Goal: Find specific page/section: Find specific page/section

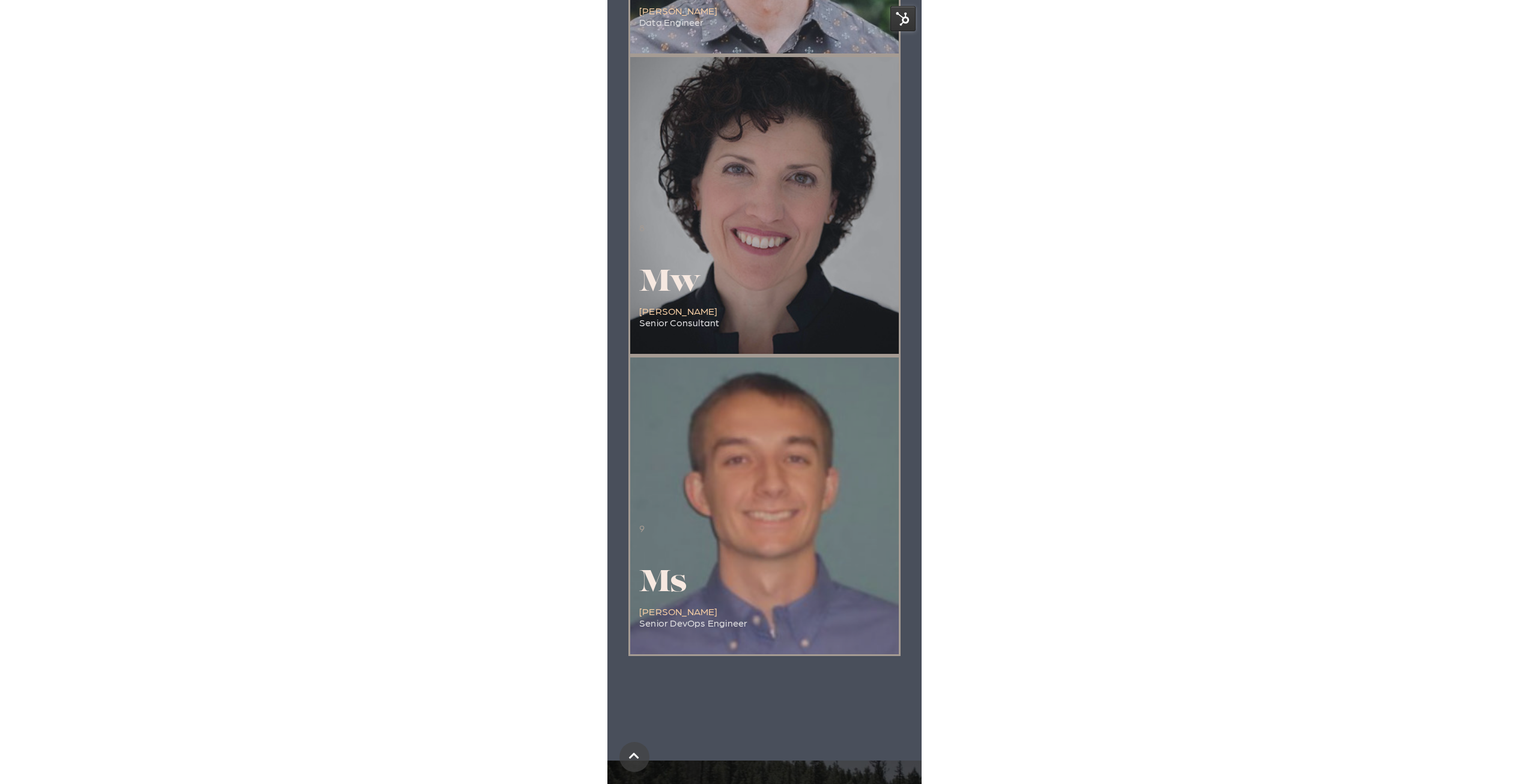
scroll to position [2915, 0]
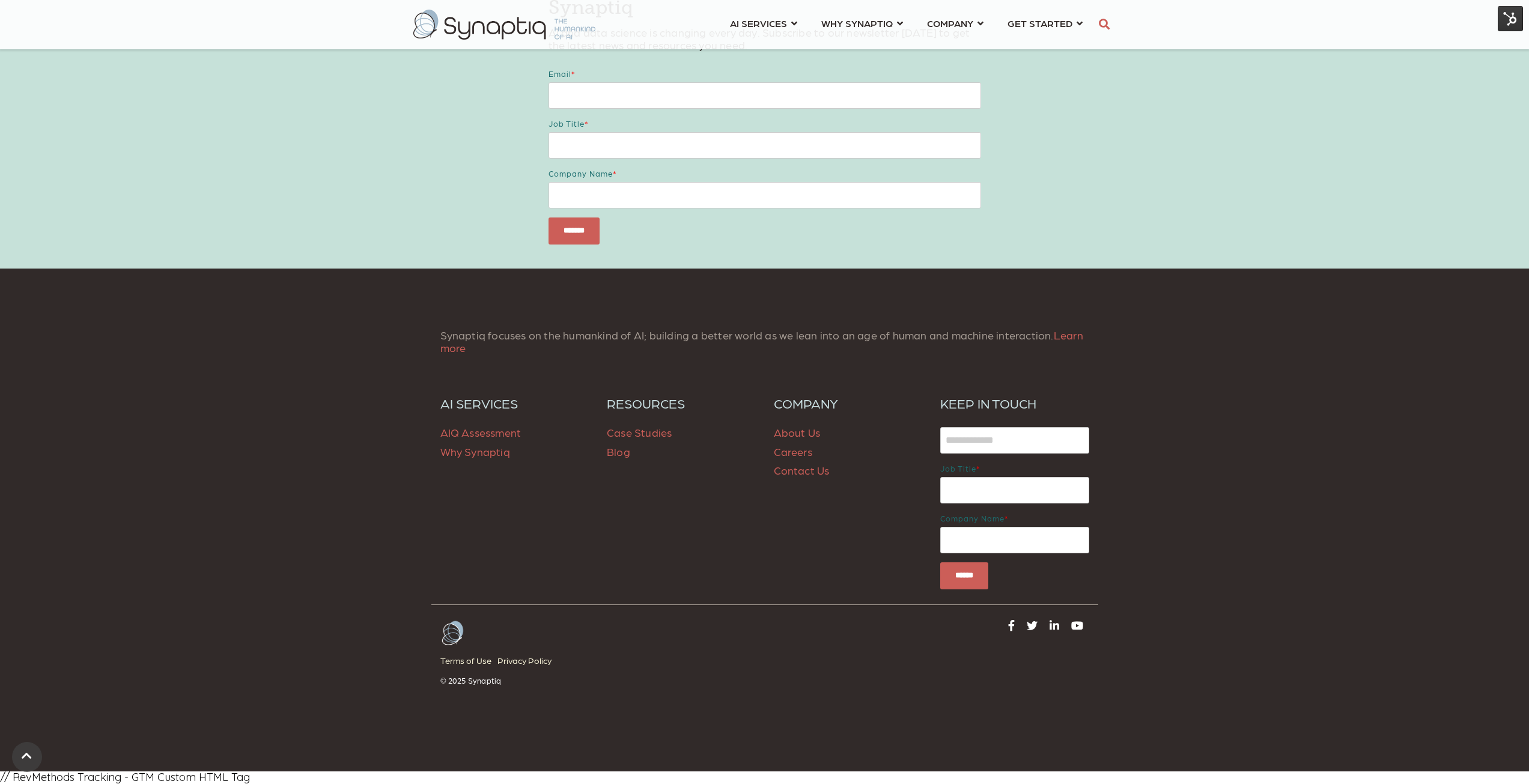
click at [1513, 16] on img at bounding box center [1511, 19] width 25 height 25
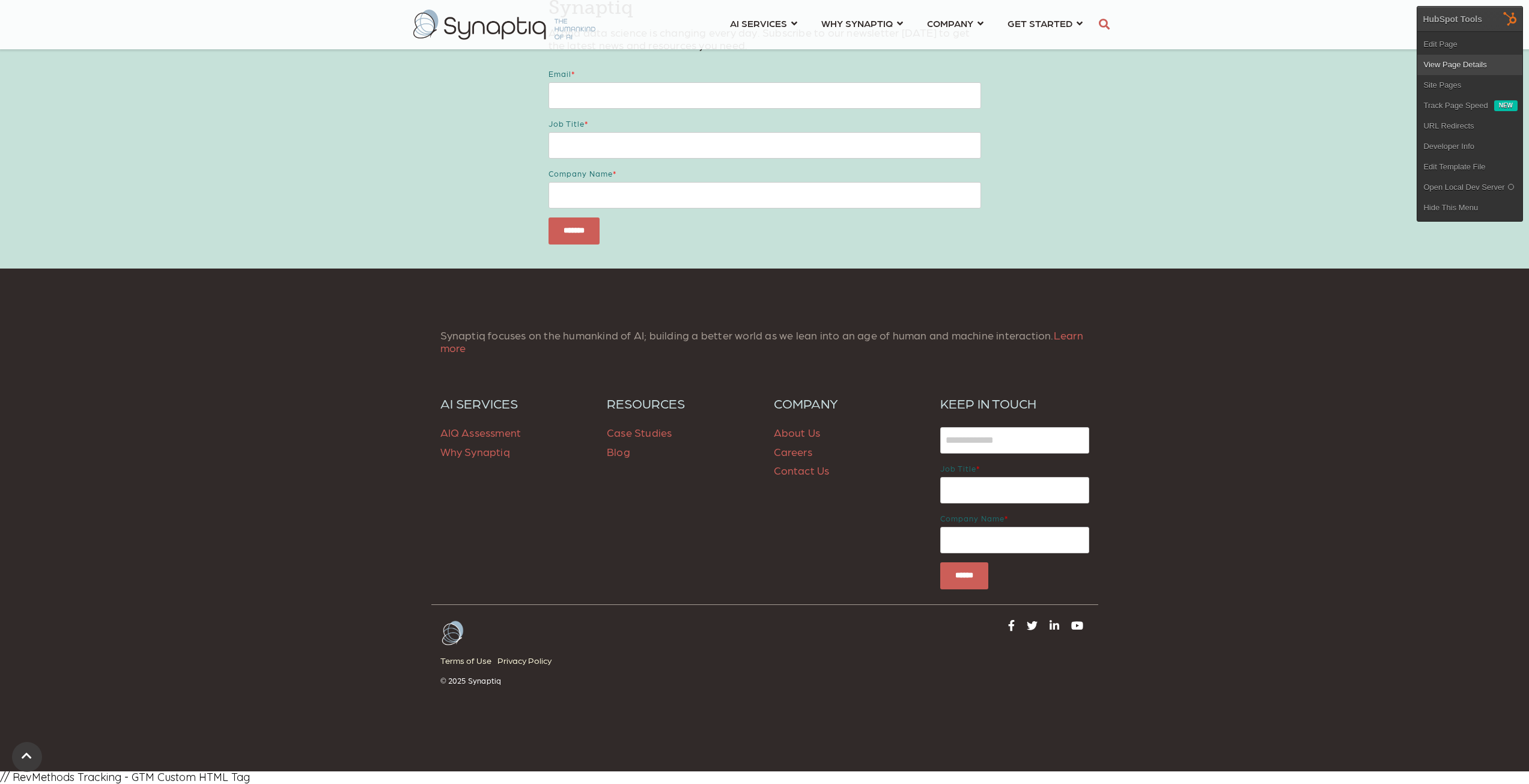
click at [1467, 64] on link "View Page Details" at bounding box center [1470, 65] width 105 height 20
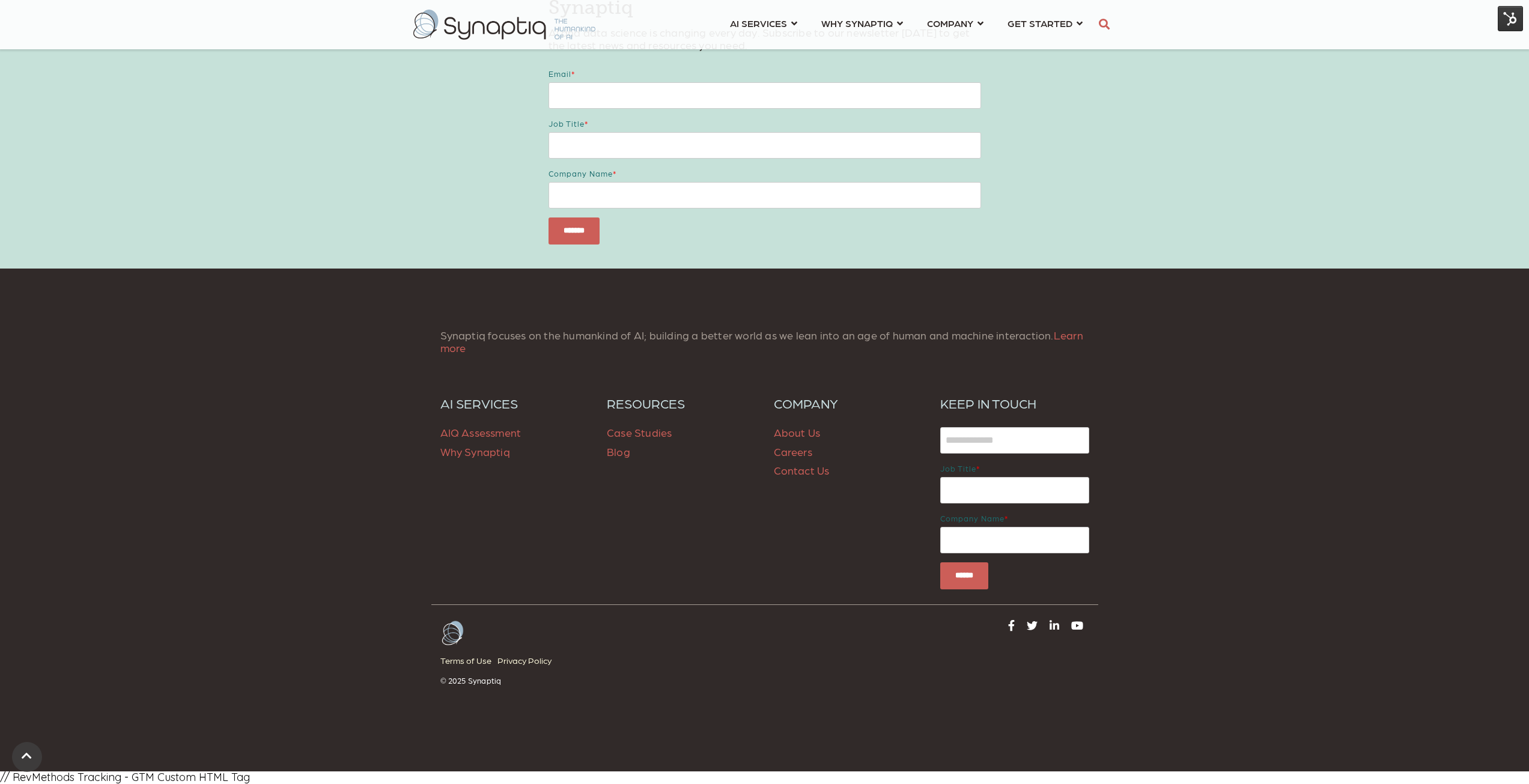
click at [1513, 24] on img at bounding box center [1511, 19] width 25 height 25
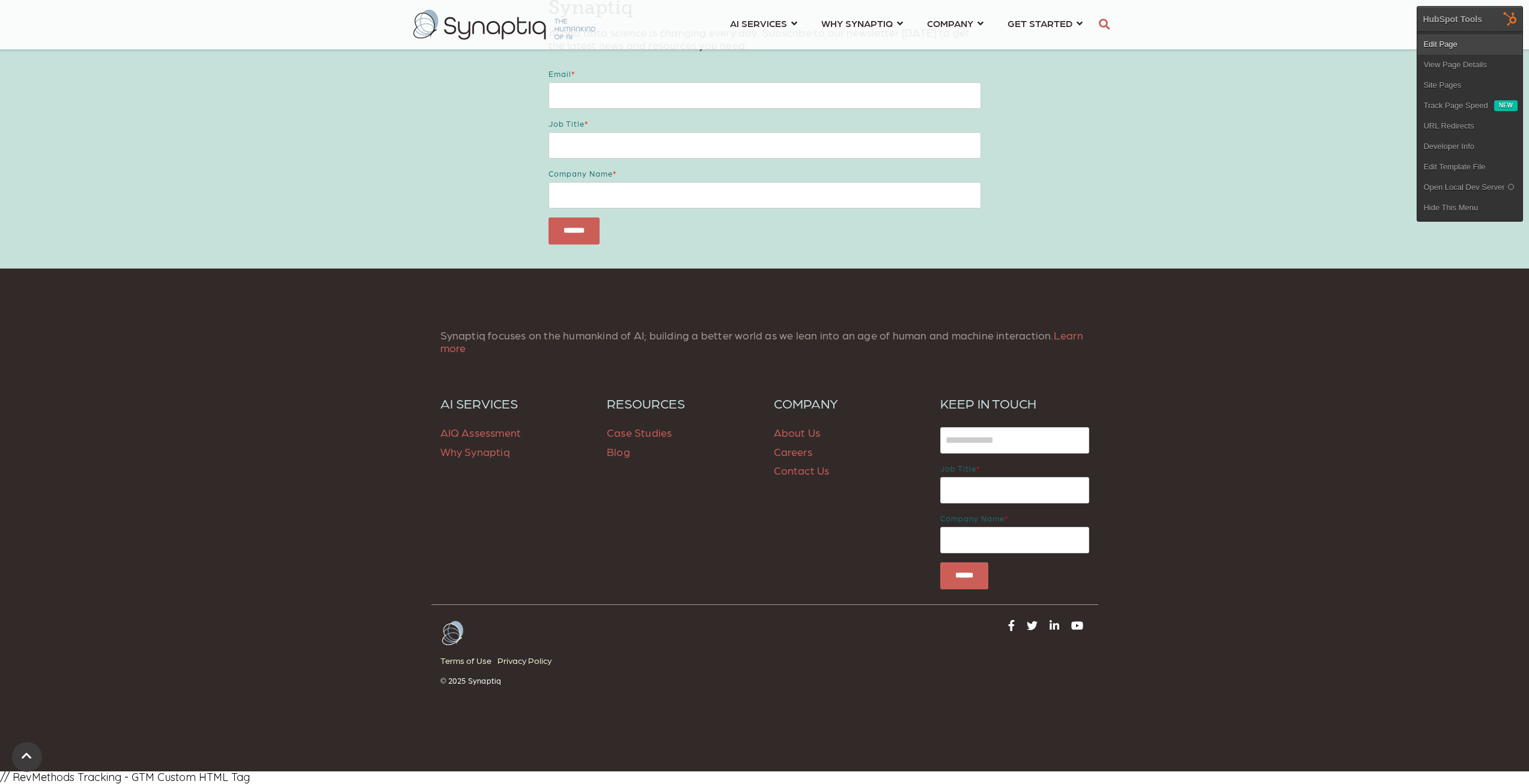
click at [1462, 40] on link "Edit Page" at bounding box center [1470, 44] width 105 height 20
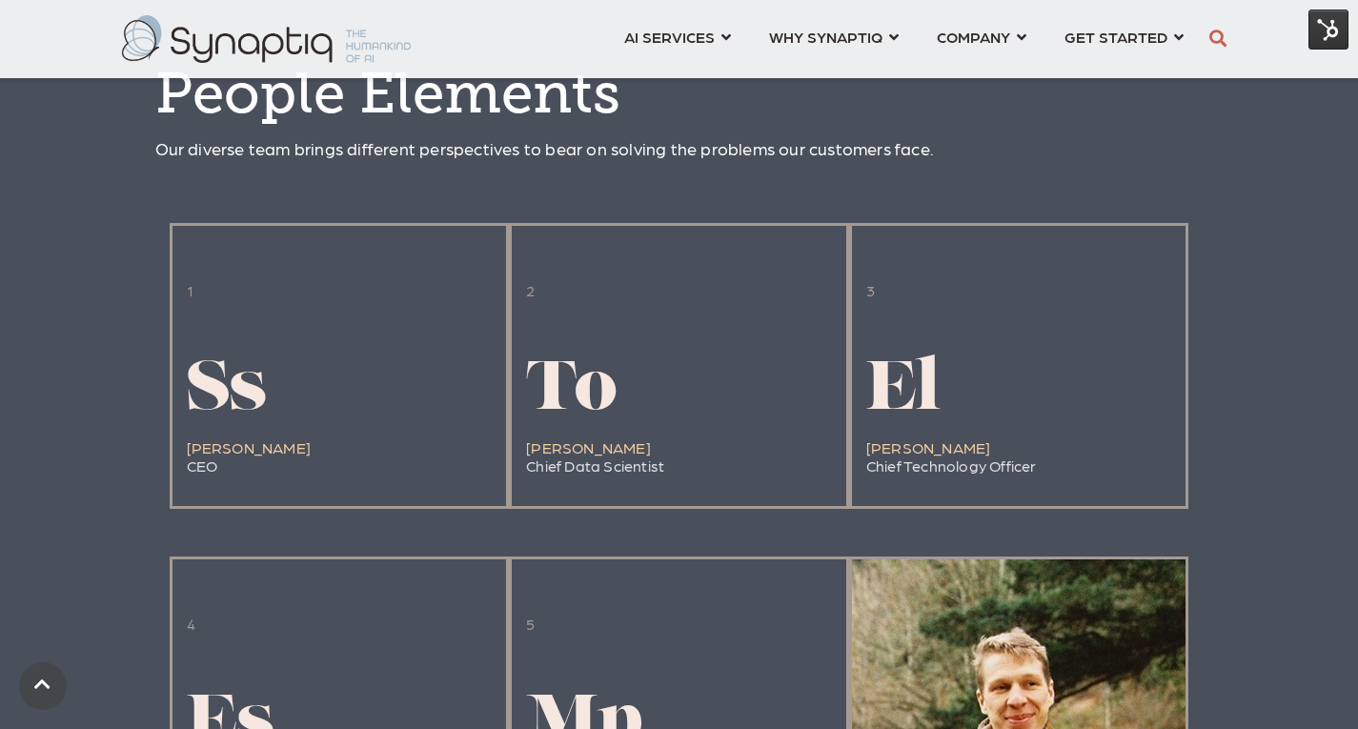
scroll to position [1715, 0]
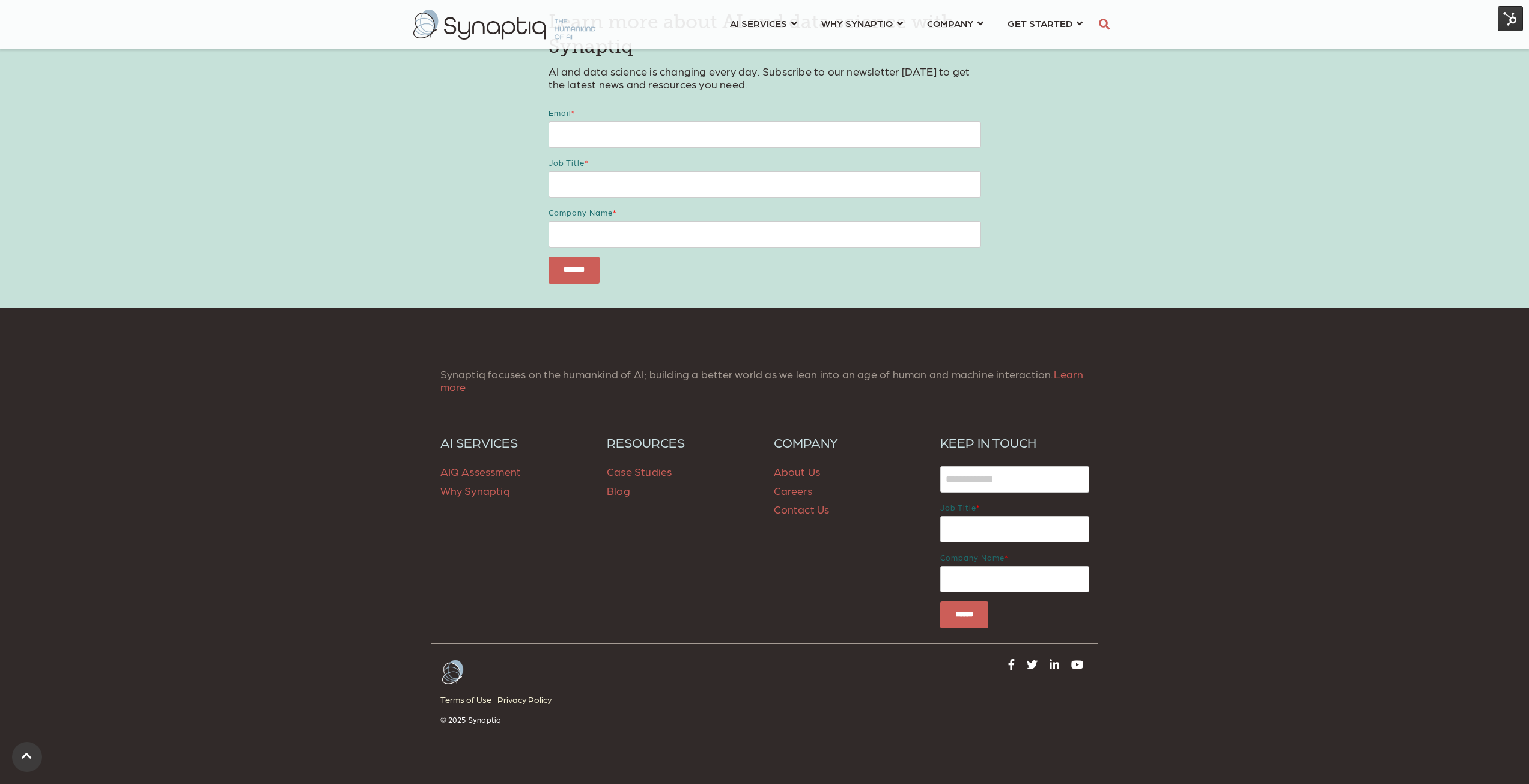
scroll to position [2883, 0]
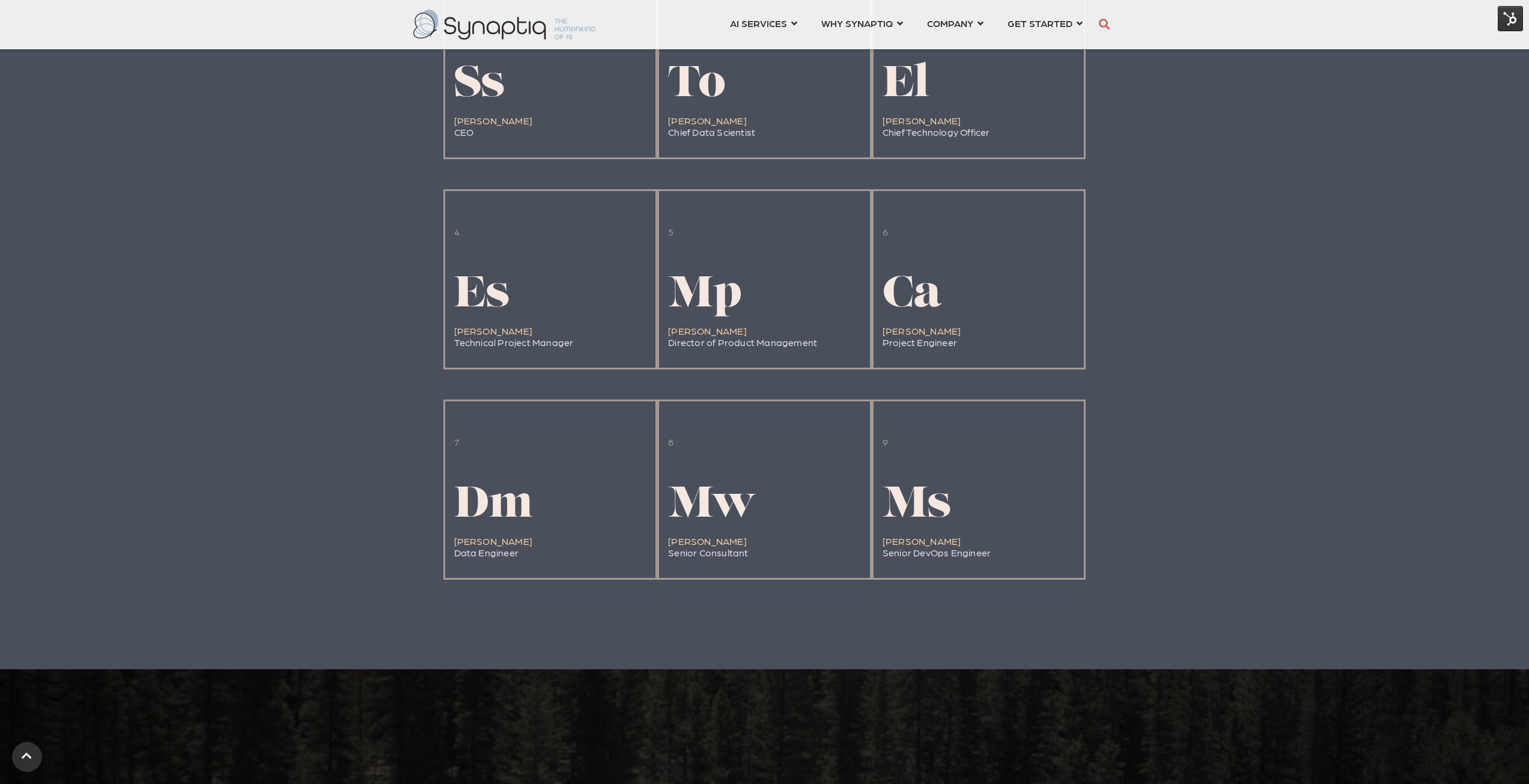
scroll to position [1321, 0]
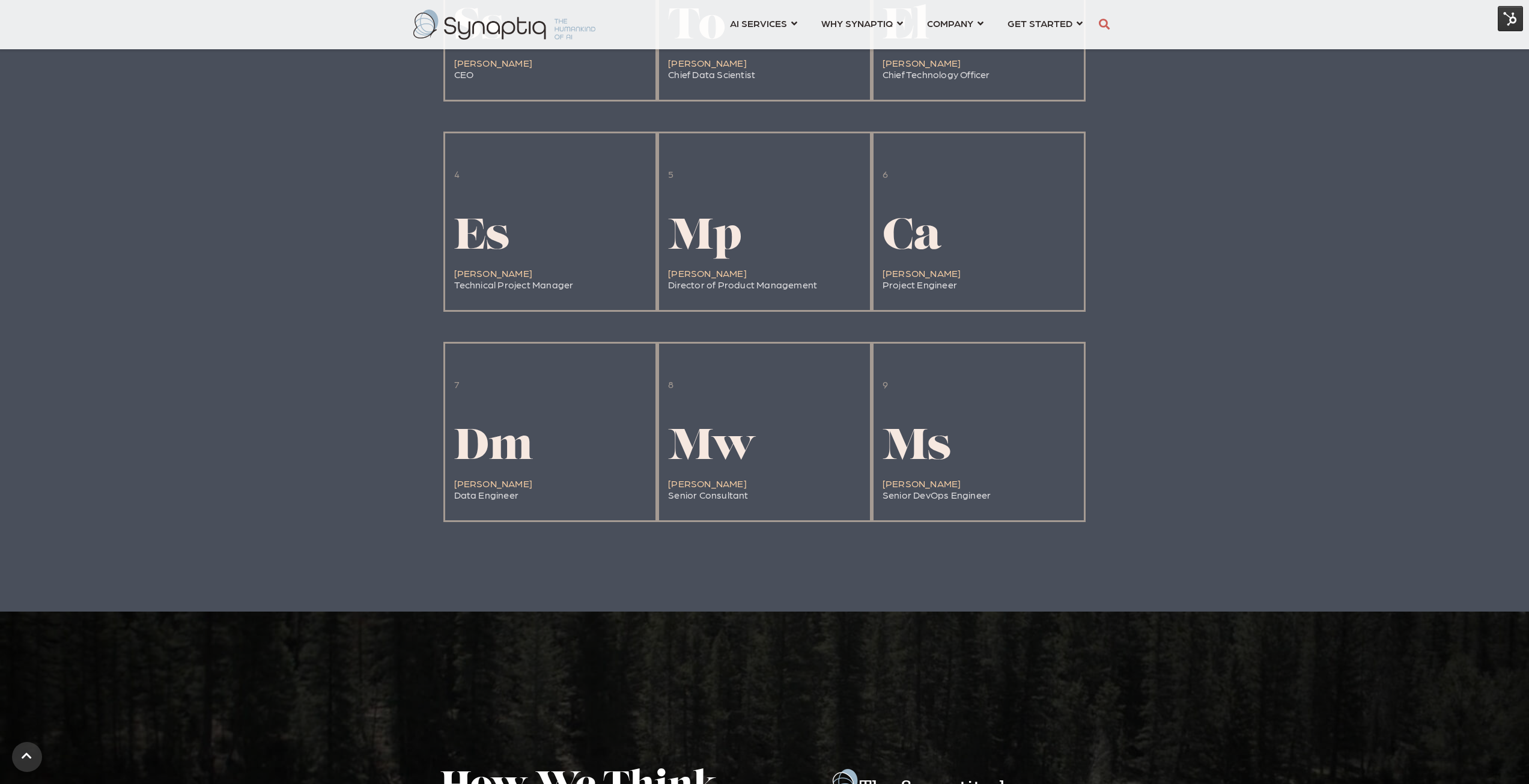
click at [1510, 20] on img at bounding box center [1511, 19] width 25 height 25
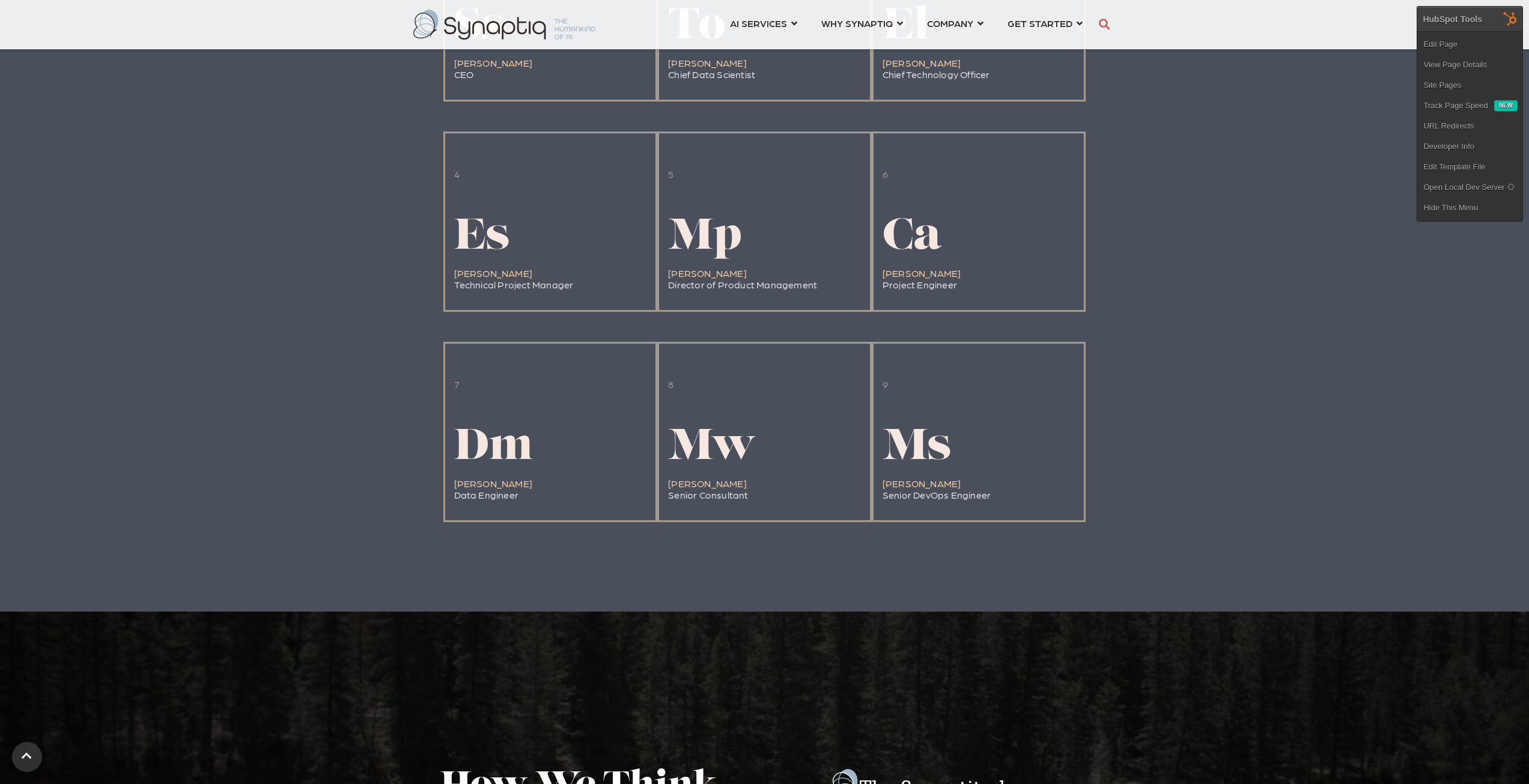
click at [1439, 40] on link "Edit Page" at bounding box center [1470, 44] width 105 height 20
